Goal: Find specific page/section: Find specific page/section

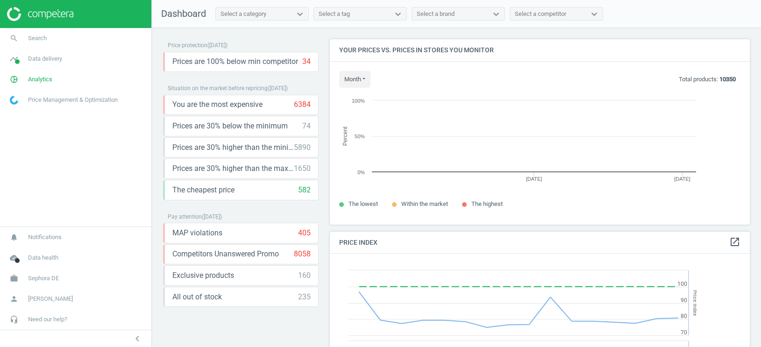
scroll to position [215, 420]
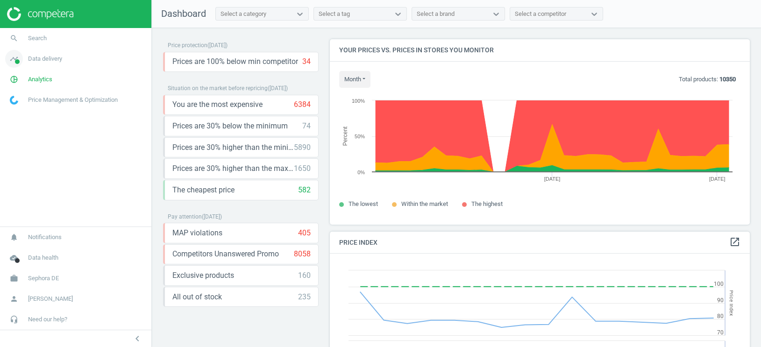
click at [49, 59] on span "Data delivery" at bounding box center [45, 59] width 34 height 8
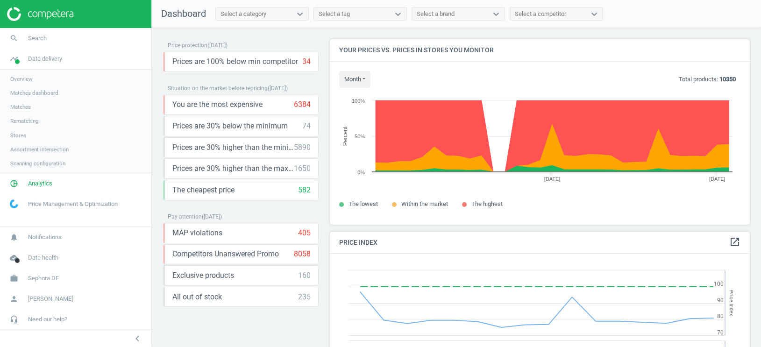
click at [21, 132] on span "Stores" at bounding box center [18, 135] width 16 height 7
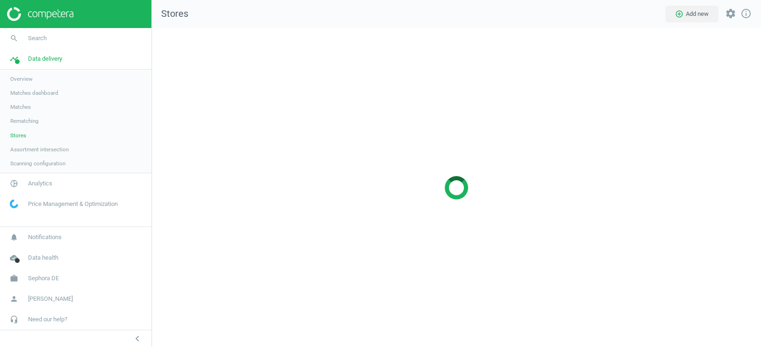
scroll to position [319, 609]
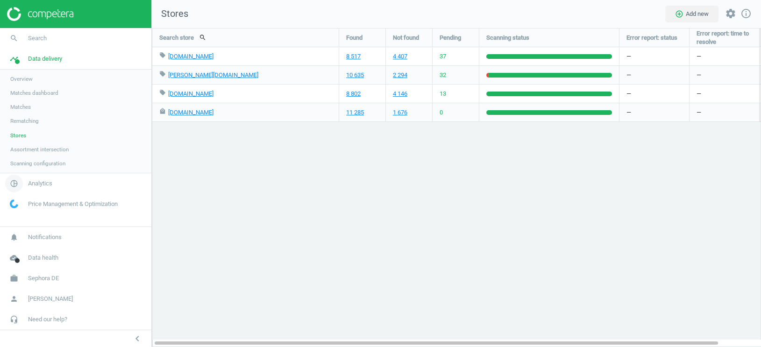
click at [46, 179] on span "Analytics" at bounding box center [40, 183] width 24 height 8
click at [15, 112] on span "Products" at bounding box center [21, 113] width 22 height 7
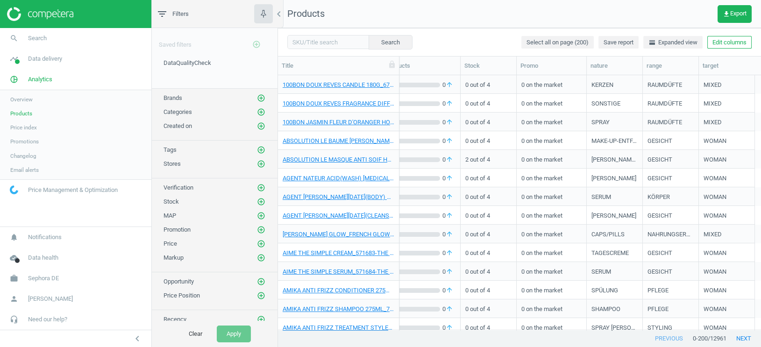
scroll to position [0, 345]
click at [714, 45] on button "Edit columns" at bounding box center [729, 42] width 44 height 13
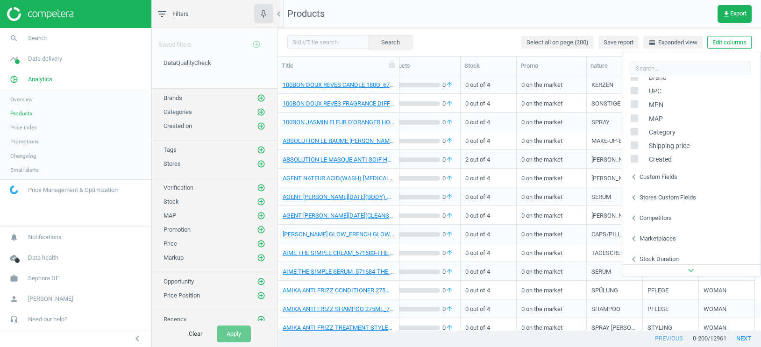
scroll to position [147, 0]
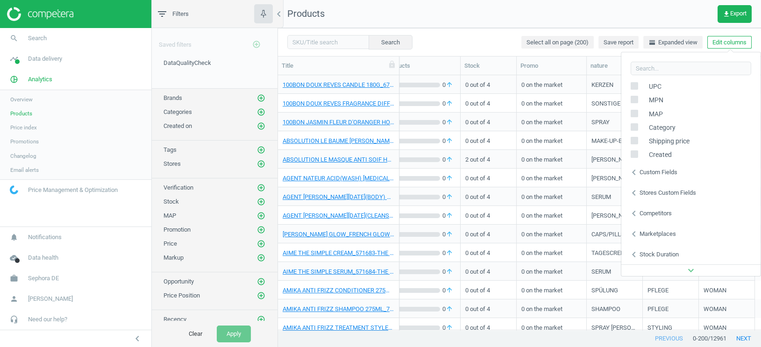
click at [633, 172] on icon "chevron_left" at bounding box center [633, 172] width 11 height 11
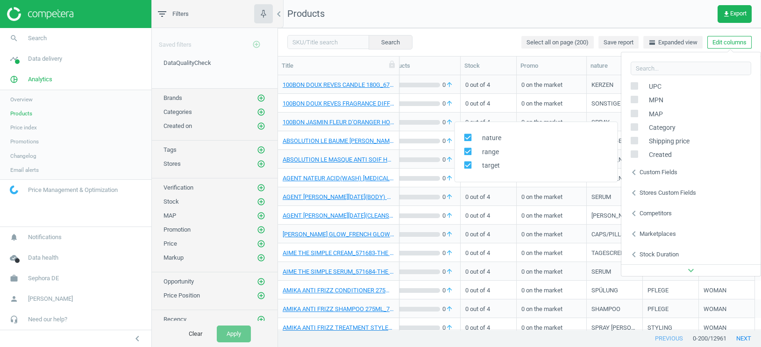
click at [476, 45] on div "Search Select all on page (200) Save report horizontal_split Expanded view Edit…" at bounding box center [519, 42] width 483 height 28
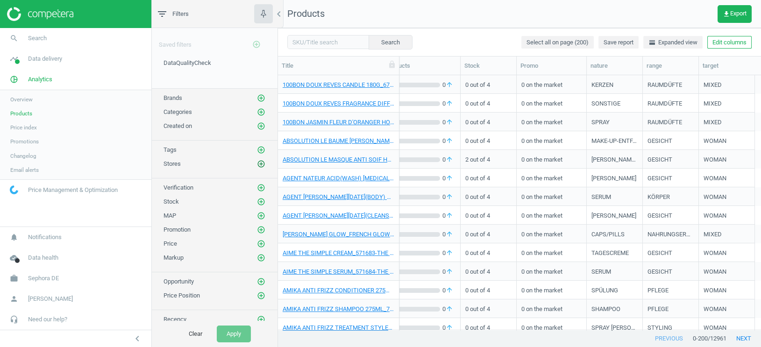
click at [261, 162] on icon "add_circle_outline" at bounding box center [261, 164] width 8 height 8
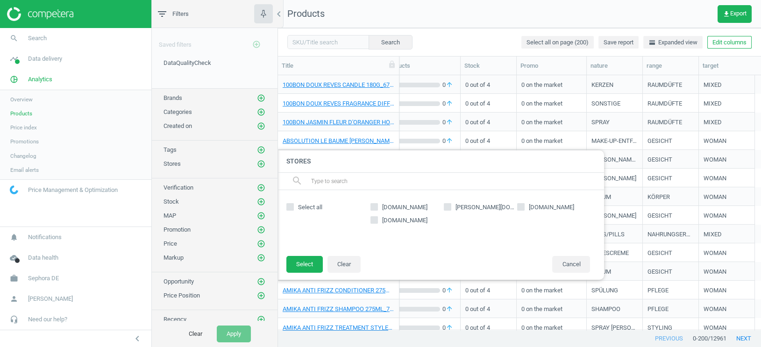
click at [375, 207] on input "[DOMAIN_NAME]" at bounding box center [374, 207] width 6 height 6
checkbox input "true"
click at [312, 265] on button "Select" at bounding box center [304, 264] width 36 height 17
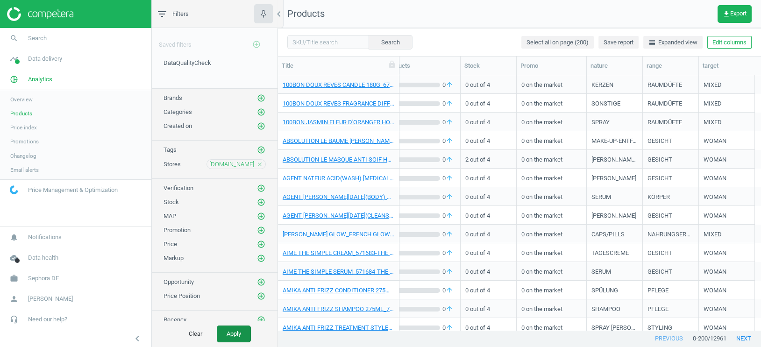
click at [246, 334] on button "Apply" at bounding box center [234, 333] width 34 height 17
click at [724, 45] on button "Edit columns" at bounding box center [729, 42] width 44 height 13
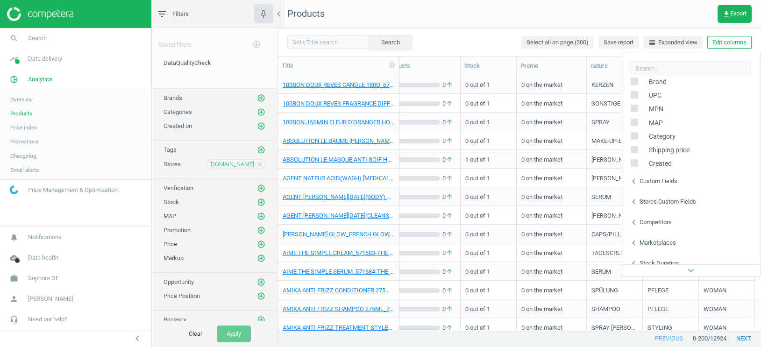
scroll to position [147, 0]
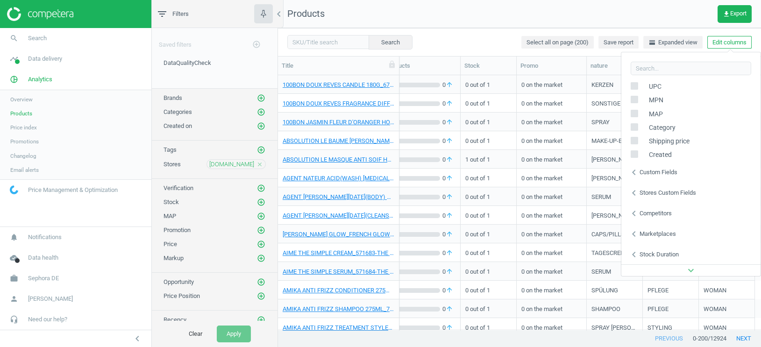
click at [635, 171] on icon "chevron_left" at bounding box center [633, 172] width 11 height 11
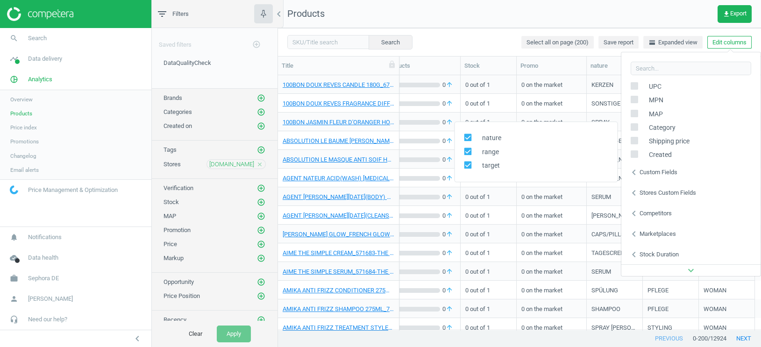
click at [634, 191] on icon "chevron_left" at bounding box center [633, 192] width 11 height 11
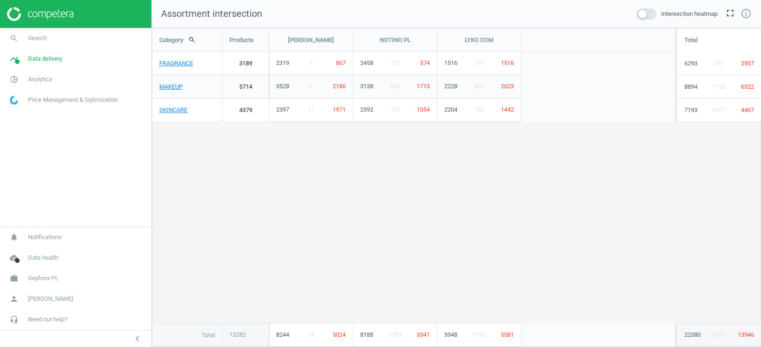
scroll to position [319, 609]
click at [47, 62] on span "Data delivery" at bounding box center [45, 59] width 34 height 8
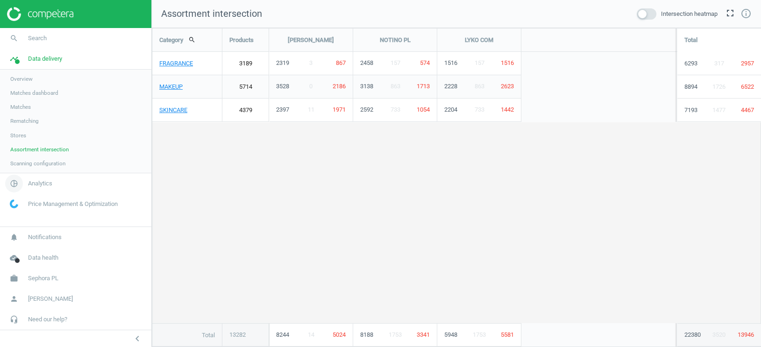
click at [42, 181] on span "Analytics" at bounding box center [40, 183] width 24 height 8
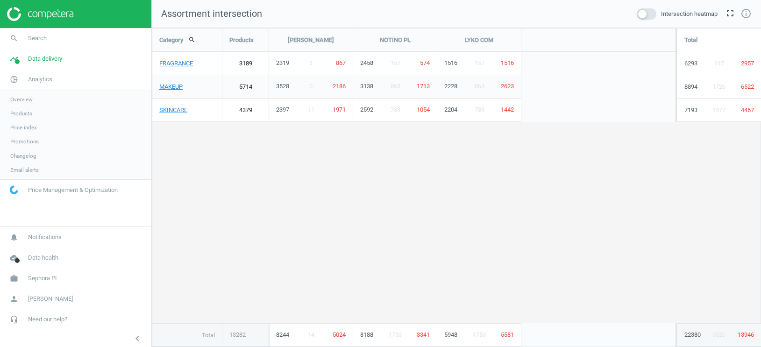
click at [13, 113] on span "Products" at bounding box center [21, 113] width 22 height 7
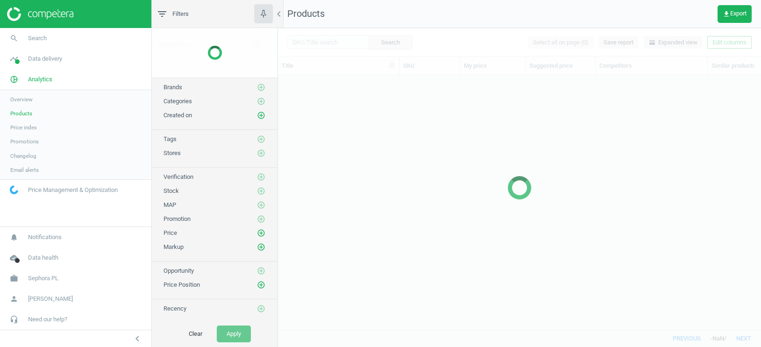
scroll to position [255, 482]
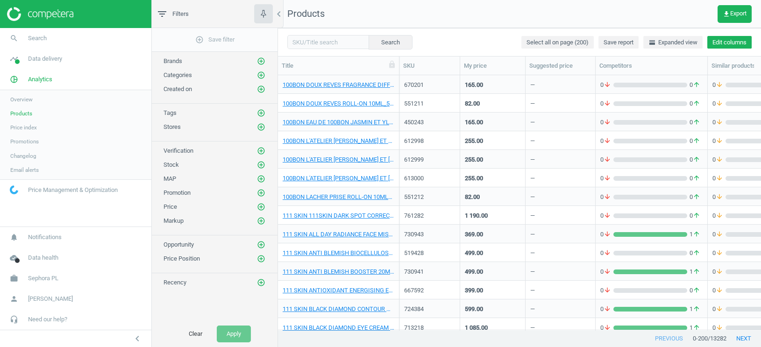
click at [723, 42] on button "Edit columns" at bounding box center [729, 42] width 44 height 13
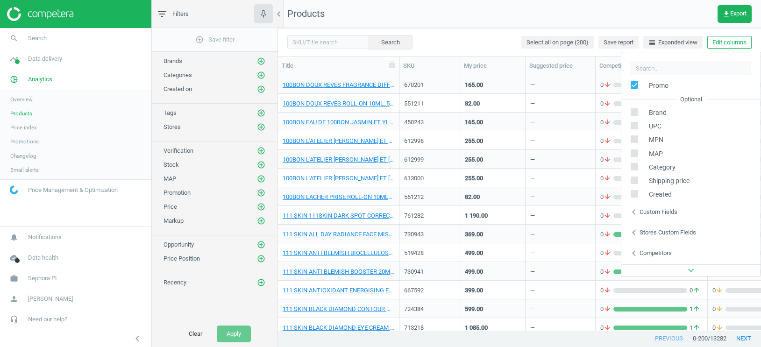
scroll to position [127, 0]
click at [635, 213] on icon "chevron_left" at bounding box center [633, 213] width 11 height 11
